Goal: Task Accomplishment & Management: Use online tool/utility

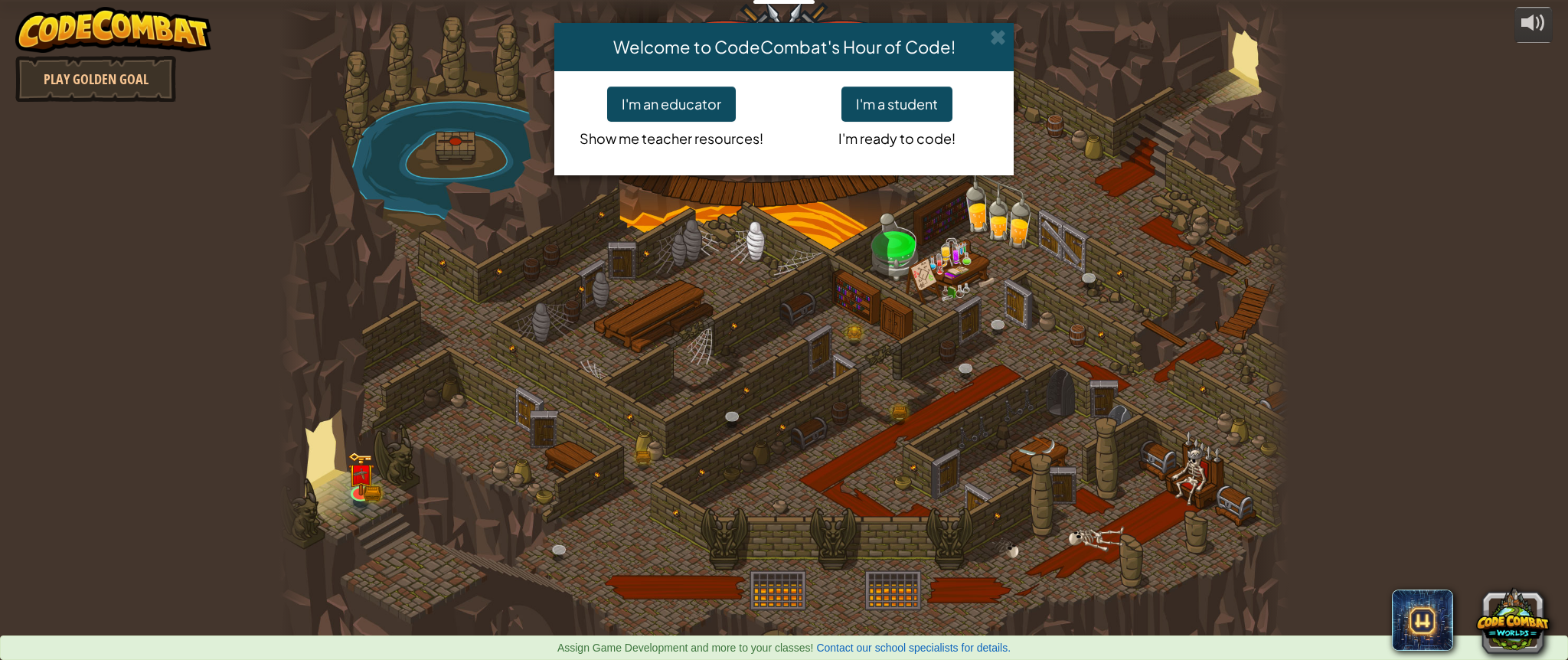
click at [352, 487] on div "Welcome to CodeCombat's Hour of Code! I'm an educator Show me teacher resources…" at bounding box center [784, 330] width 1568 height 660
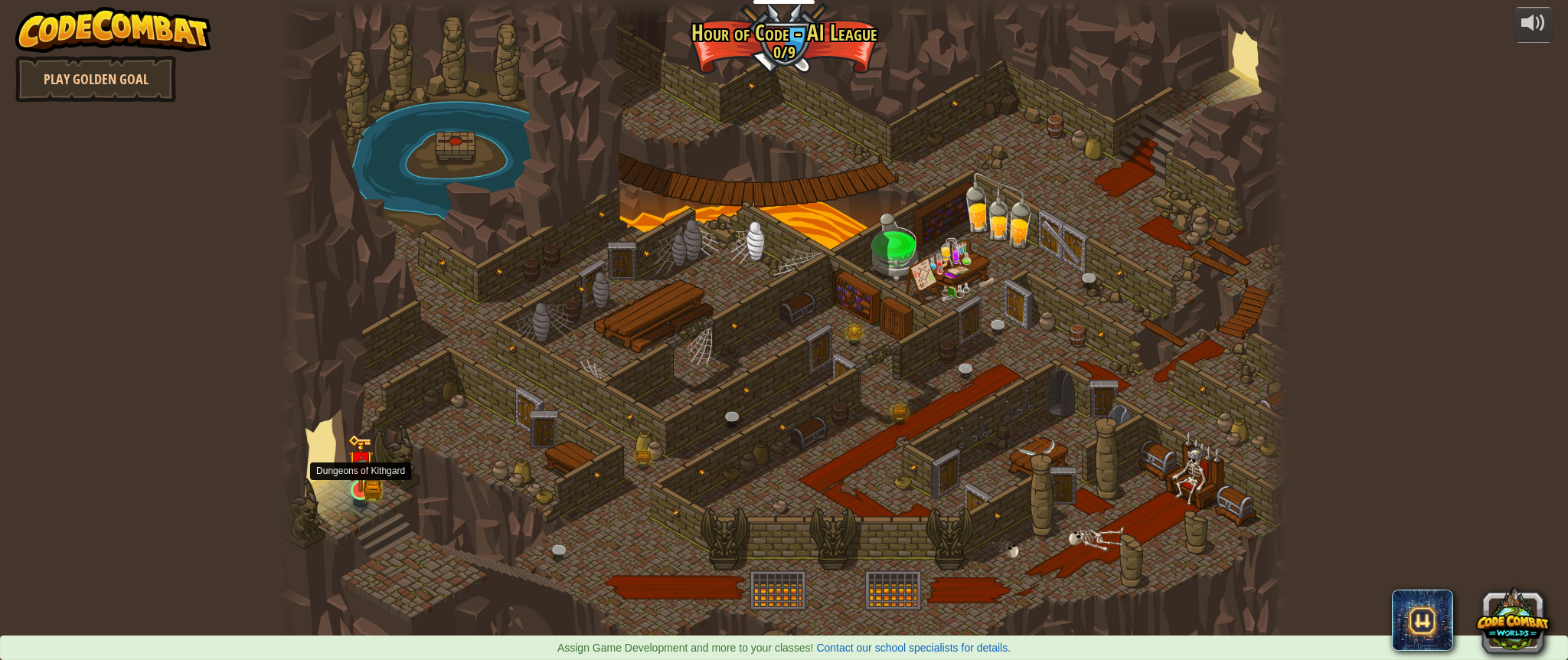
click at [365, 491] on img at bounding box center [361, 463] width 27 height 58
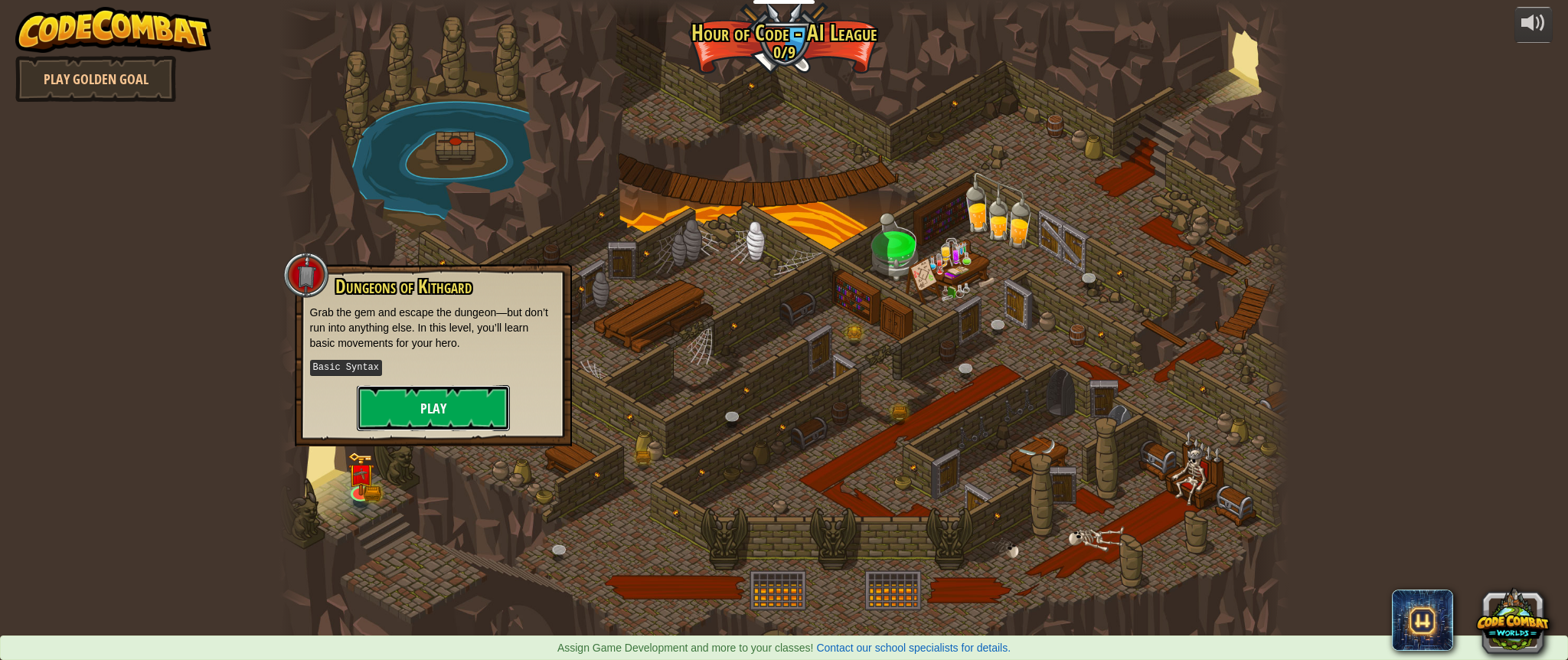
click at [467, 410] on button "Play" at bounding box center [433, 408] width 154 height 46
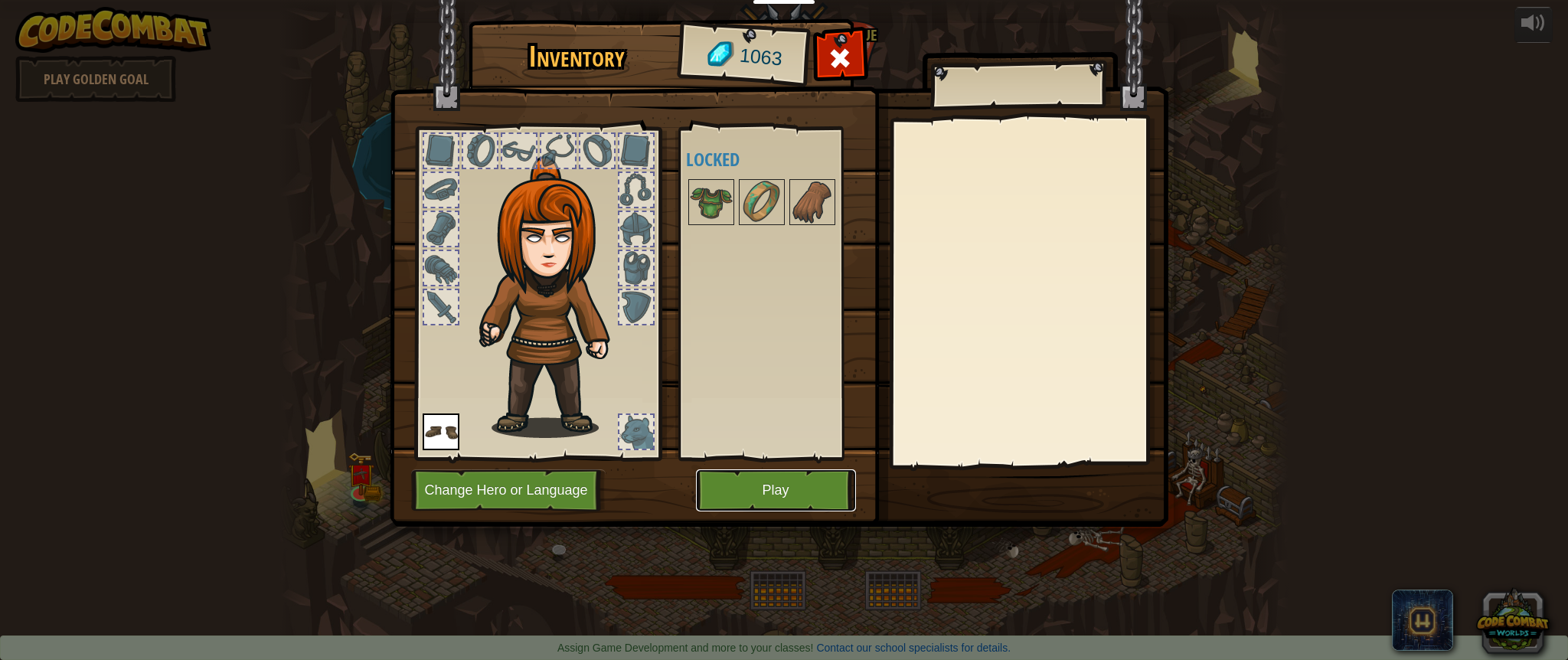
click at [735, 488] on button "Play" at bounding box center [776, 490] width 160 height 42
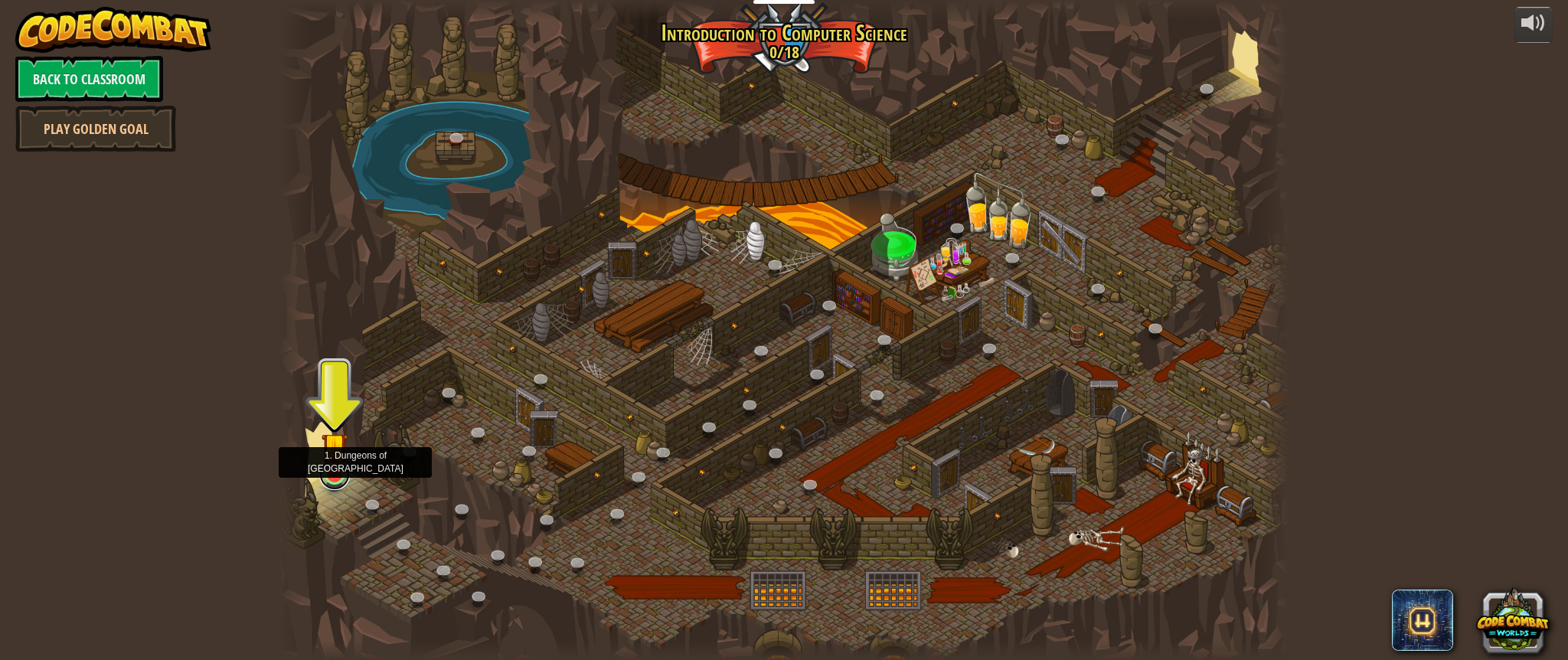
click at [333, 476] on link at bounding box center [334, 474] width 30 height 30
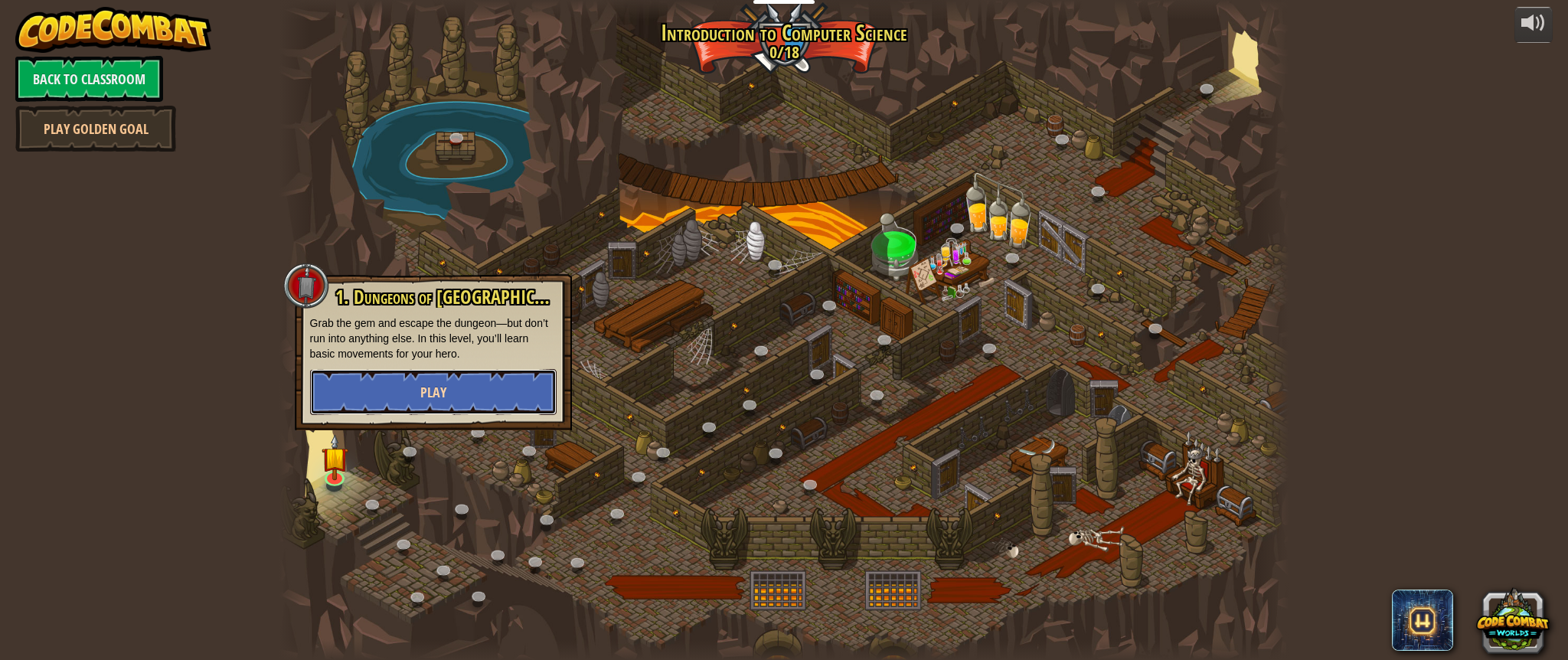
click at [431, 393] on span "Play" at bounding box center [434, 392] width 26 height 19
